Goal: Information Seeking & Learning: Learn about a topic

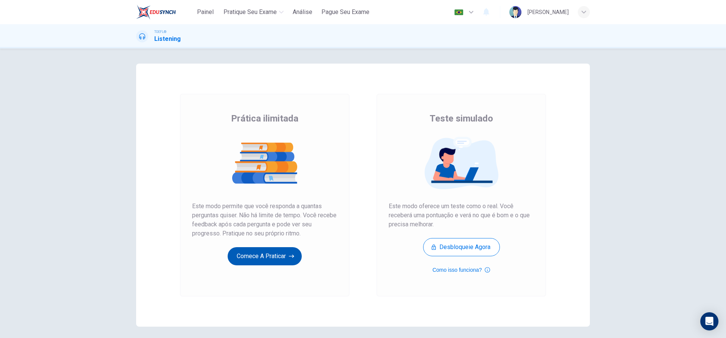
click at [256, 259] on button "Comece a praticar" at bounding box center [265, 256] width 74 height 18
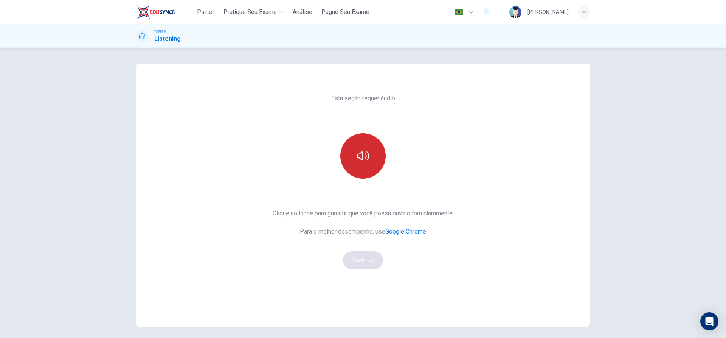
click at [365, 155] on icon "button" at bounding box center [363, 156] width 12 height 12
click at [367, 260] on button "Bom!" at bounding box center [363, 260] width 40 height 18
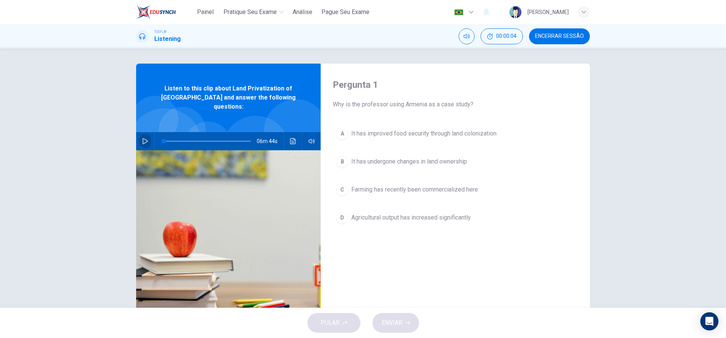
click at [146, 138] on icon "button" at bounding box center [145, 141] width 6 height 6
click at [617, 75] on div "Pergunta 1 Why is the professor using Armenia as a case study? A It has improve…" at bounding box center [363, 177] width 726 height 259
drag, startPoint x: 193, startPoint y: 134, endPoint x: 160, endPoint y: 132, distance: 32.9
click at [162, 139] on span at bounding box center [164, 141] width 5 height 5
type input "0"
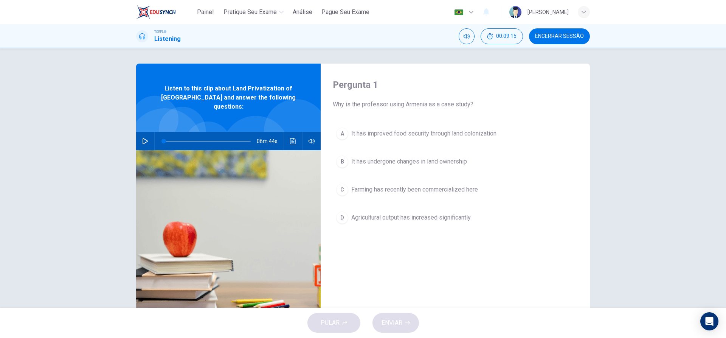
click at [345, 218] on div "D" at bounding box center [342, 217] width 12 height 12
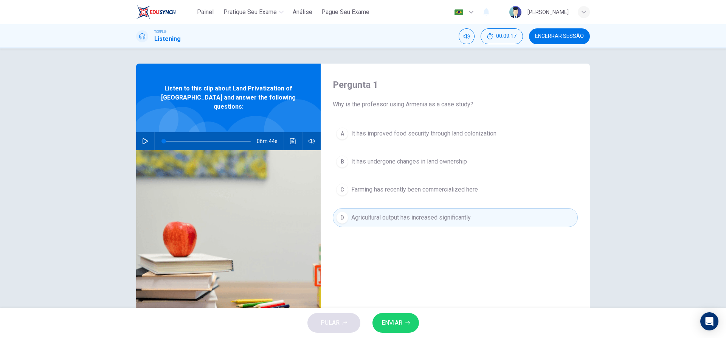
click at [395, 326] on span "ENVIAR" at bounding box center [392, 322] width 21 height 11
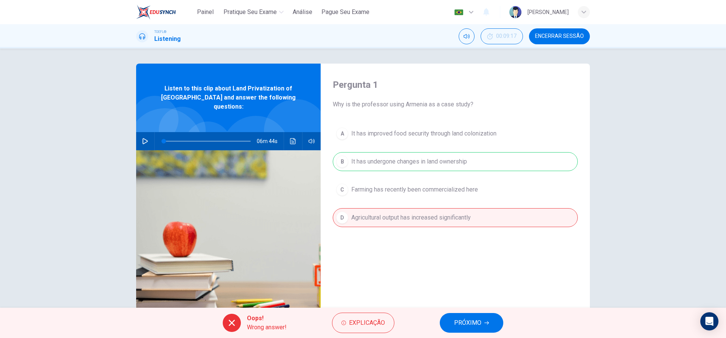
click at [467, 319] on span "PRÓXIMO" at bounding box center [467, 322] width 27 height 11
